Goal: Information Seeking & Learning: Learn about a topic

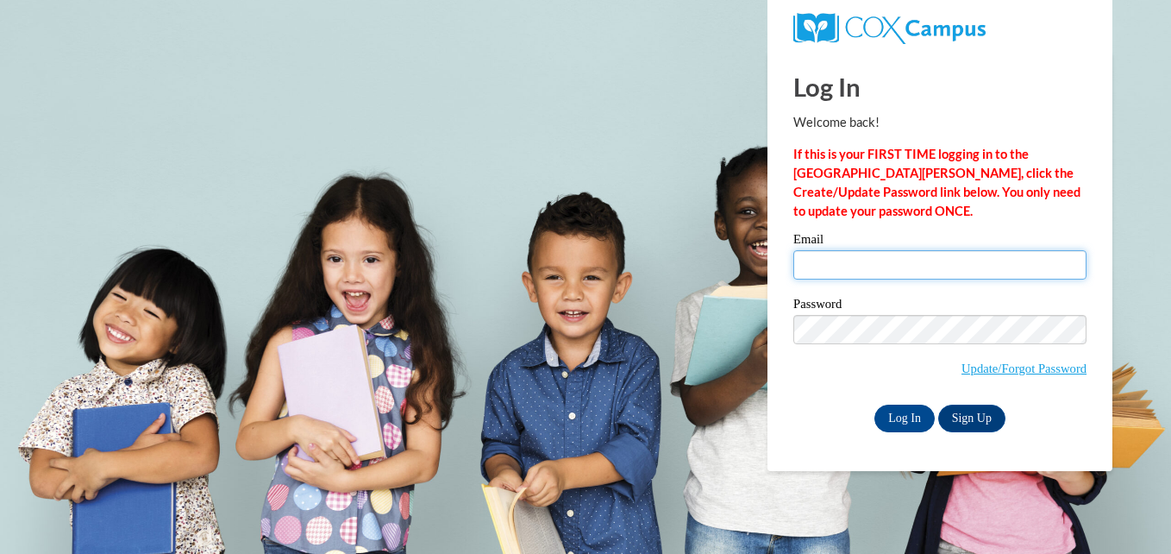
click at [857, 271] on input "Email" at bounding box center [939, 264] width 293 height 29
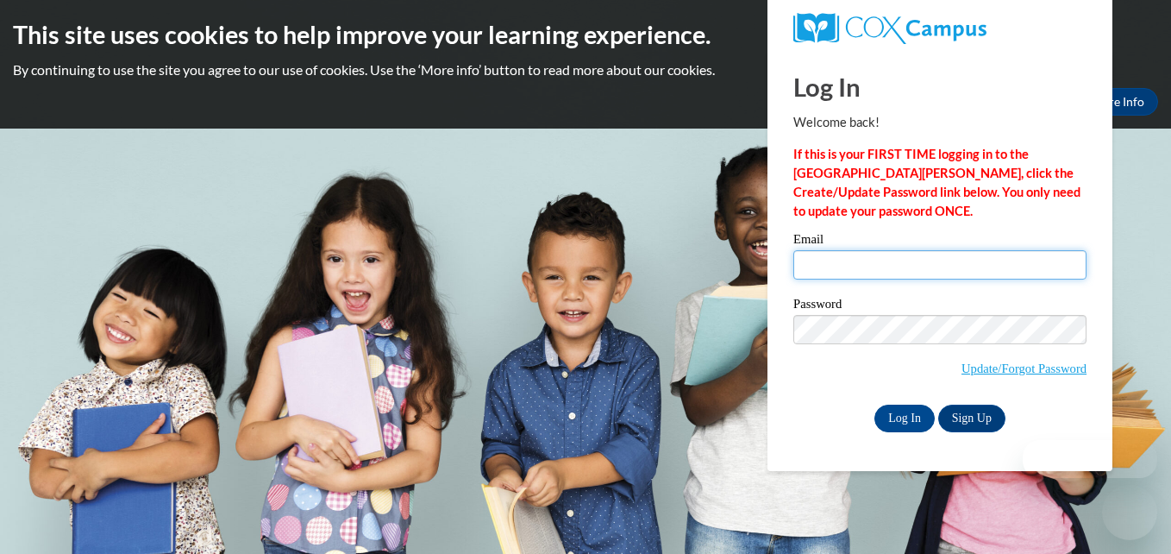
type input "aleach7@student.clayton.edu"
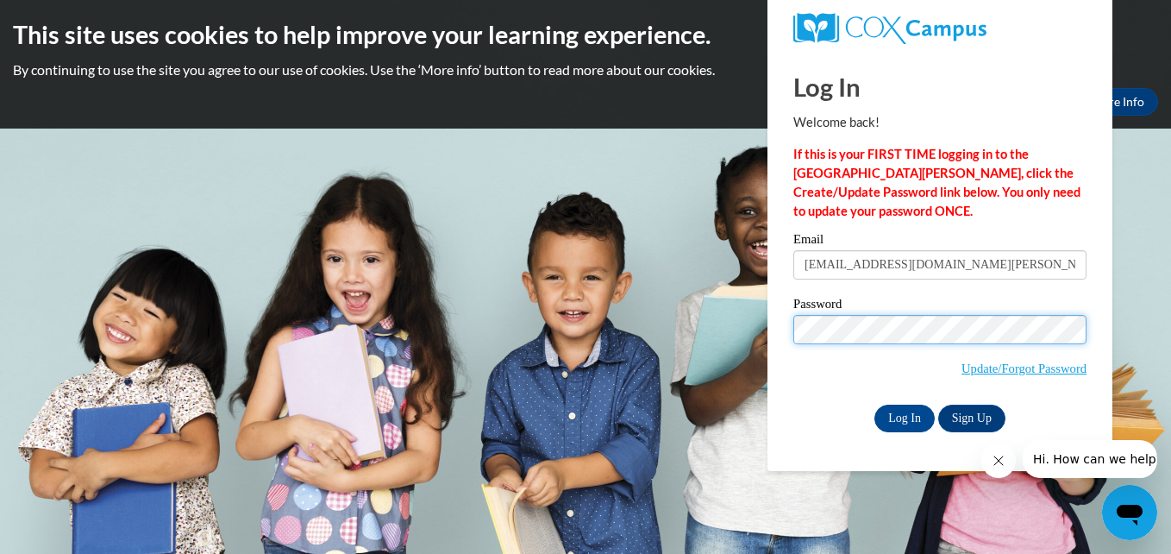
click at [874, 404] on input "Log In" at bounding box center [904, 418] width 60 height 28
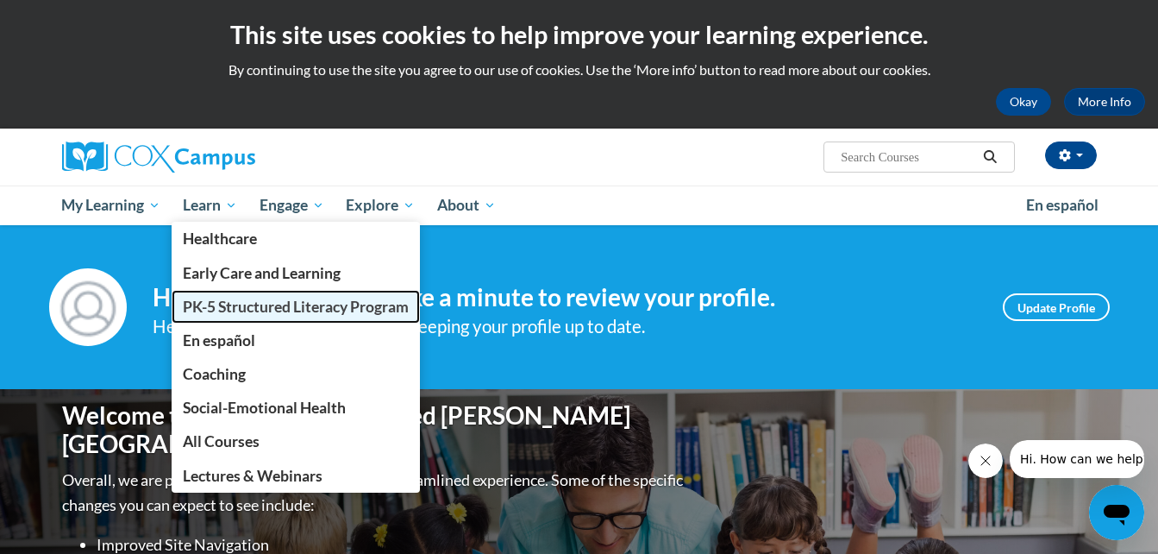
click at [204, 304] on span "PK-5 Structured Literacy Program" at bounding box center [296, 306] width 226 height 18
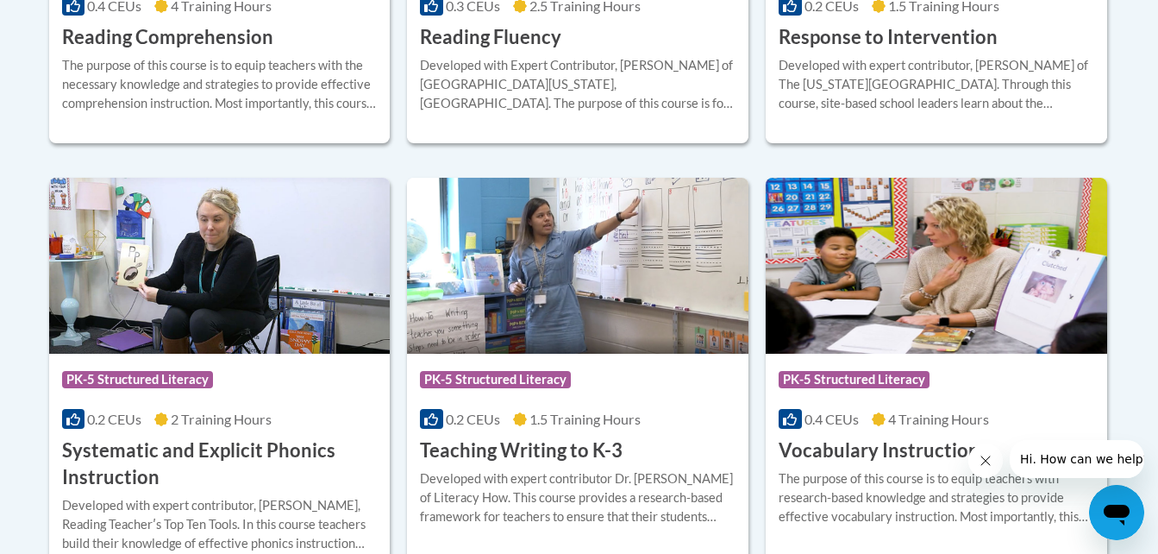
scroll to position [1914, 0]
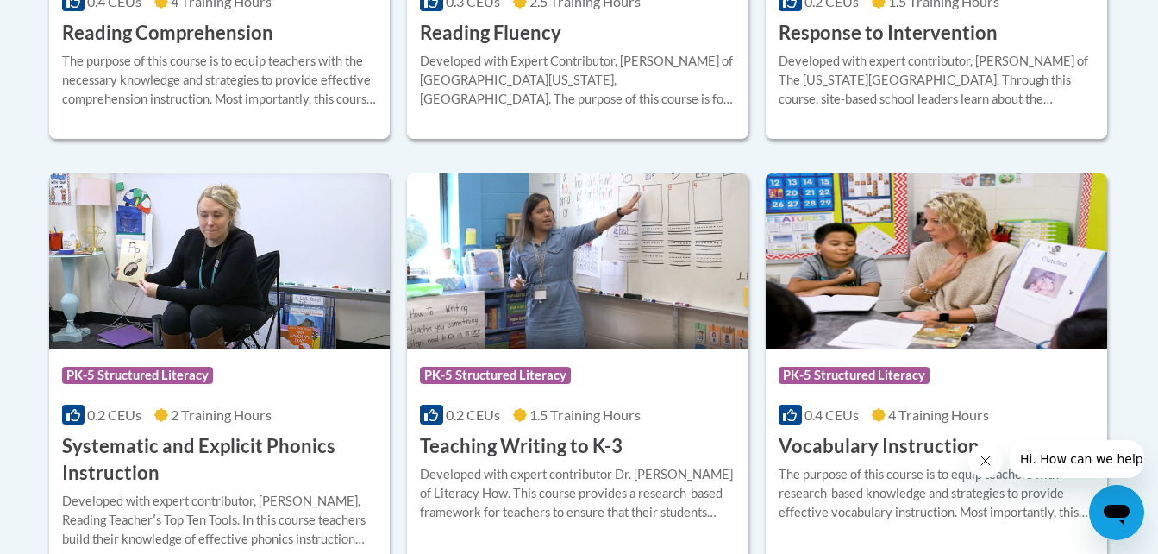
click at [229, 441] on h3 "Systematic and Explicit Phonics Instruction" at bounding box center [220, 459] width 316 height 53
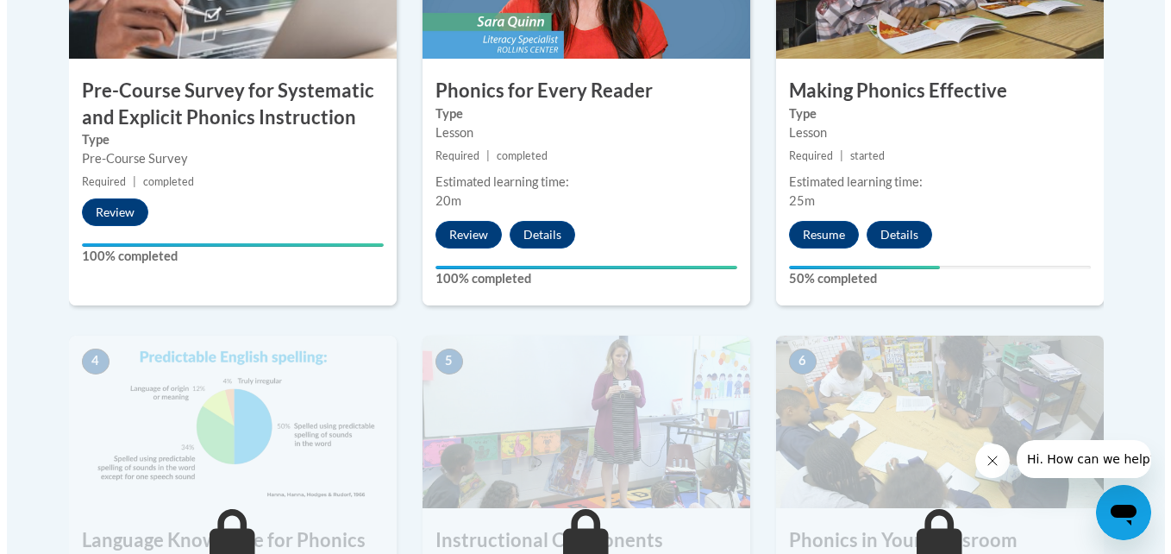
scroll to position [718, 0]
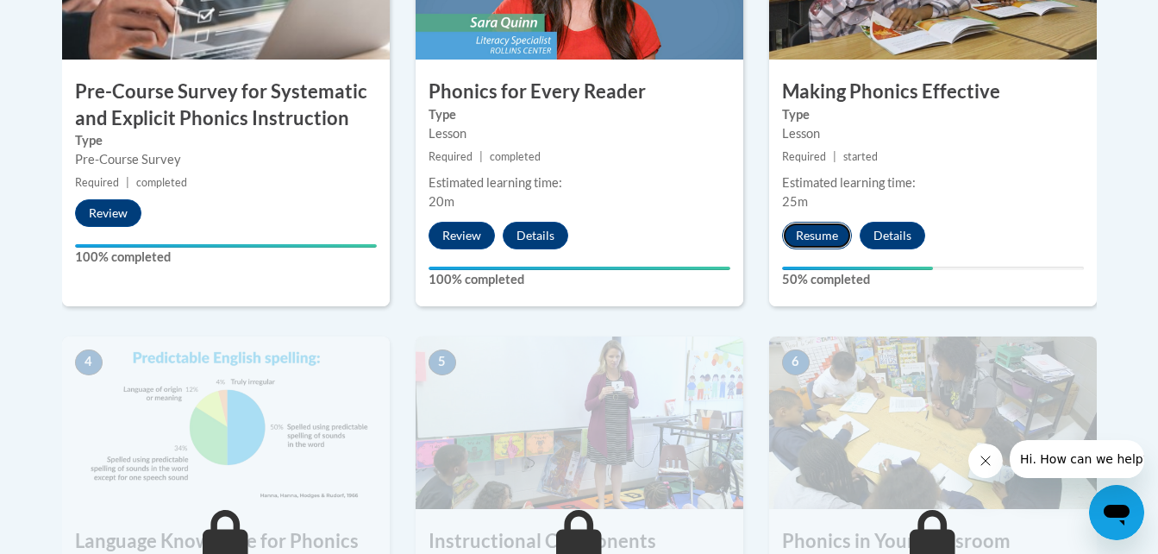
click at [826, 241] on button "Resume" at bounding box center [817, 236] width 70 height 28
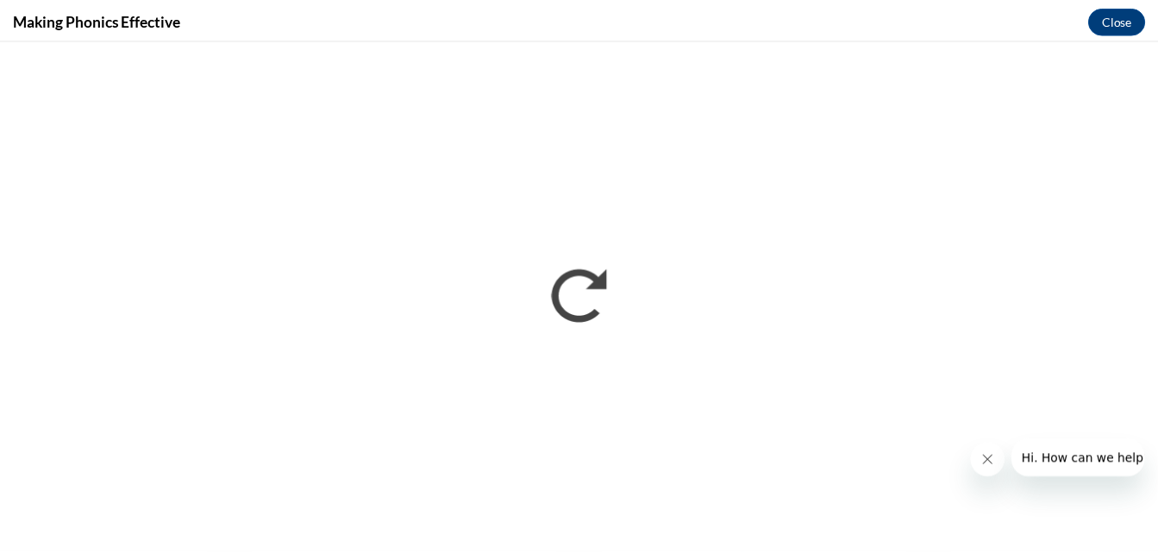
scroll to position [0, 0]
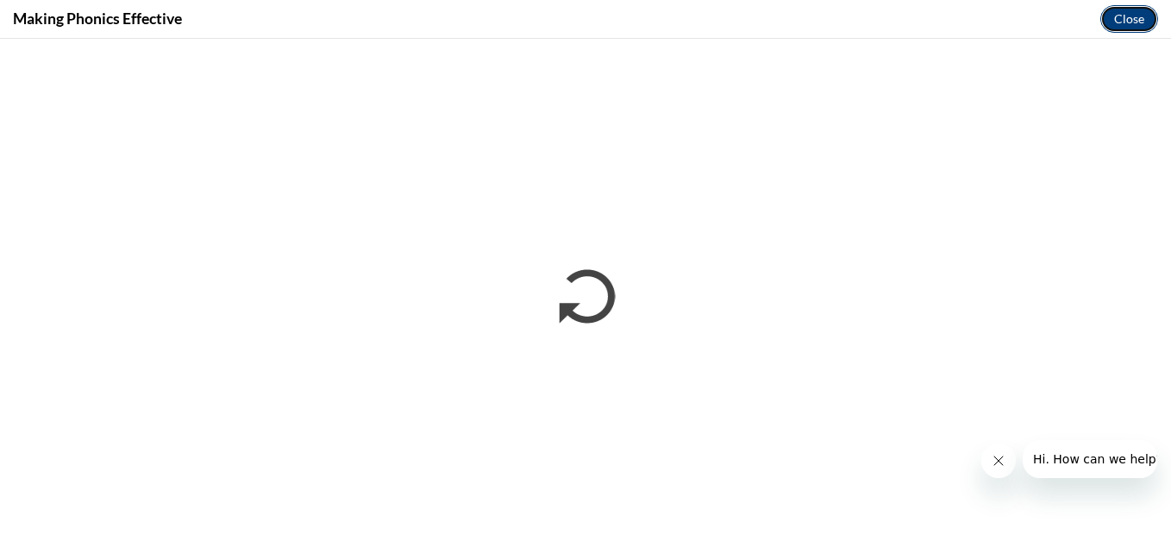
click at [1134, 16] on button "Close" at bounding box center [1129, 19] width 58 height 28
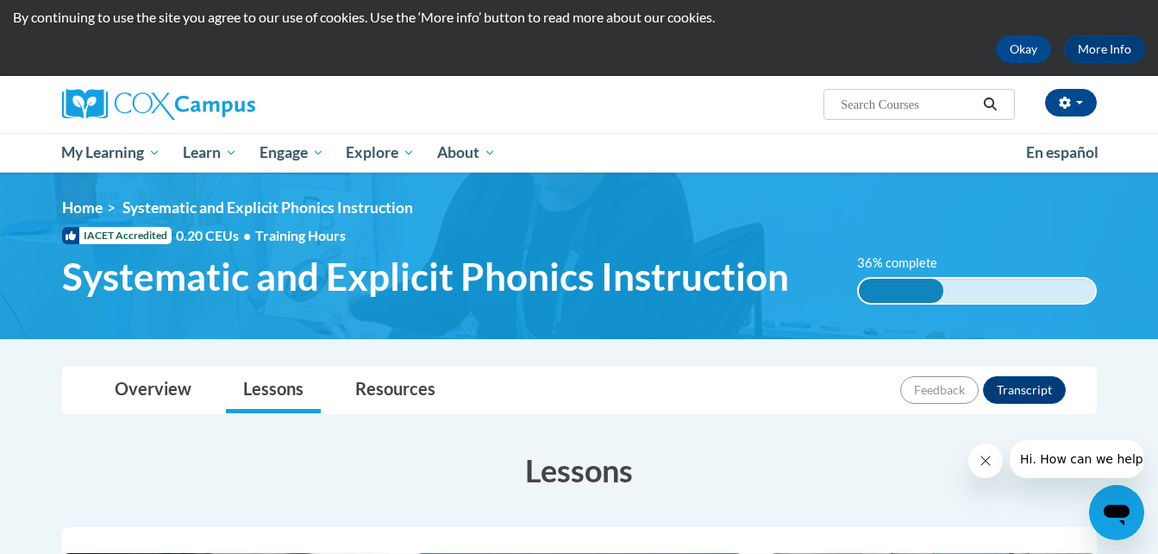
scroll to position [52, 0]
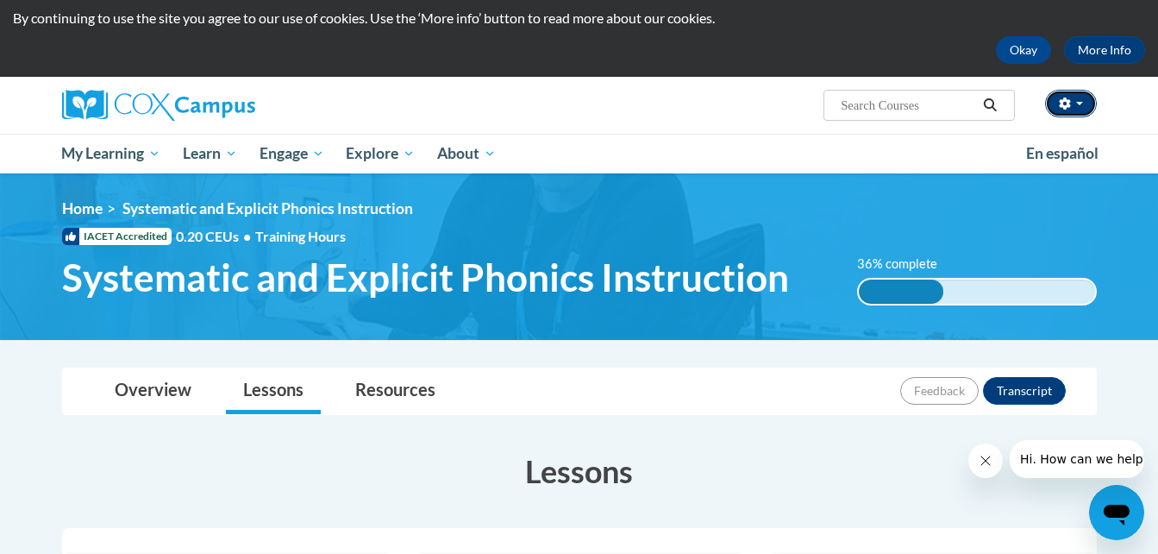
click at [1079, 102] on span "button" at bounding box center [1079, 103] width 7 height 3
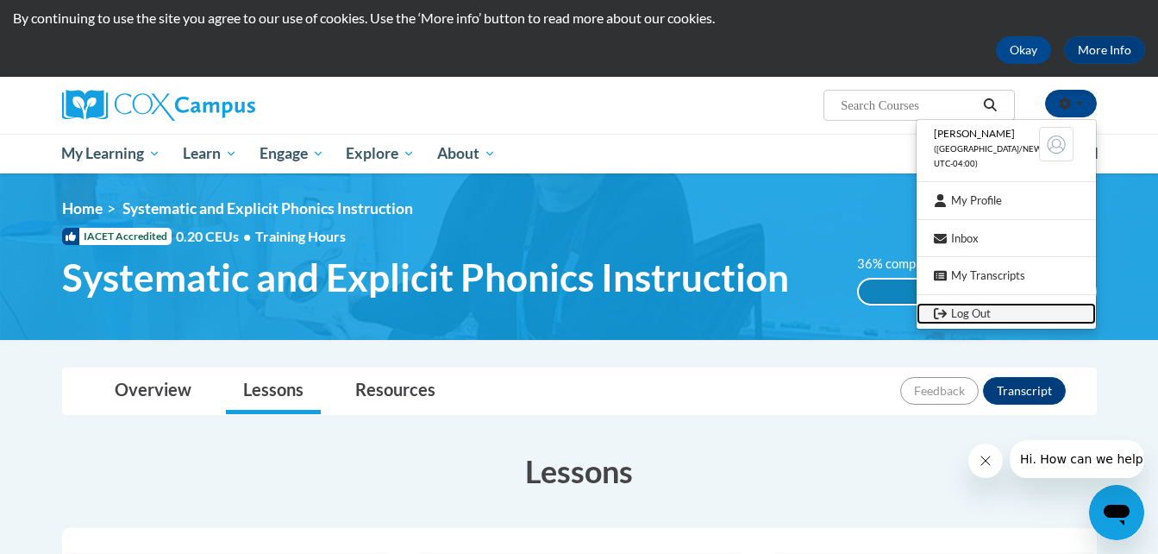
click at [986, 311] on link "Log Out" at bounding box center [1006, 314] width 179 height 22
